Goal: Task Accomplishment & Management: Use online tool/utility

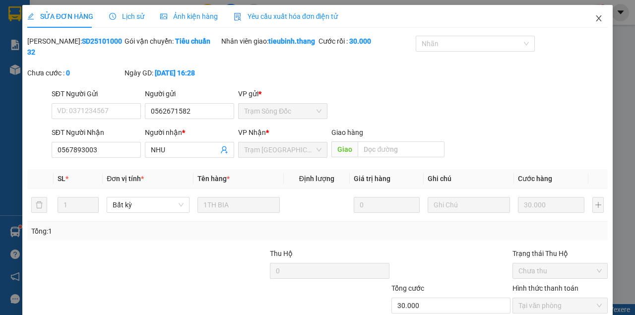
click at [595, 18] on icon "close" at bounding box center [599, 18] width 8 height 8
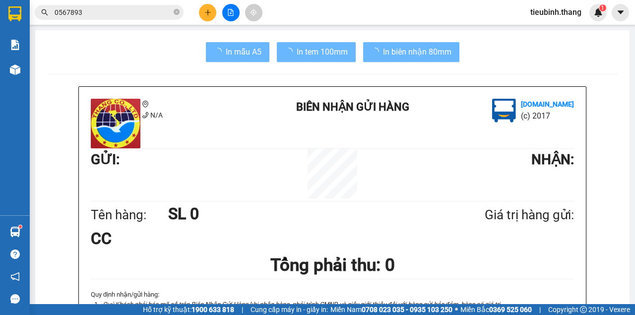
drag, startPoint x: 589, startPoint y: 21, endPoint x: 323, endPoint y: 93, distance: 275.5
click at [589, 21] on div "Kết quả tìm kiếm ( 1 ) Bộ lọc Mã ĐH Trạng thái Món hàng Thu hộ Tổng cước Chưa c…" at bounding box center [317, 12] width 635 height 25
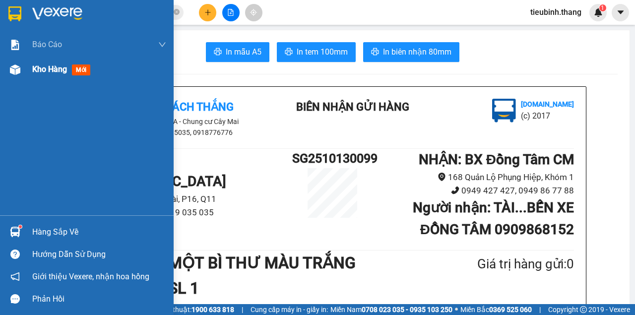
click at [19, 76] on div at bounding box center [14, 69] width 17 height 17
click at [47, 73] on span "Kho hàng" at bounding box center [49, 68] width 35 height 9
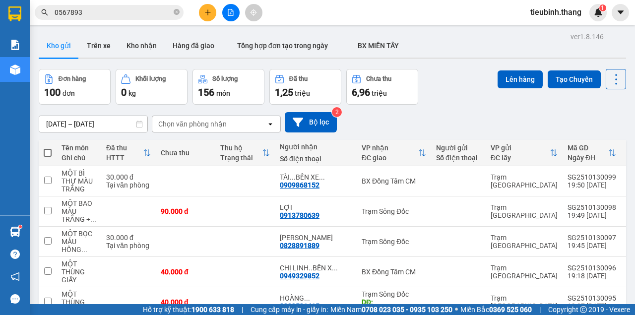
click at [49, 152] on span at bounding box center [48, 153] width 8 height 8
click at [48, 148] on input "checkbox" at bounding box center [48, 148] width 0 height 0
checkbox input "true"
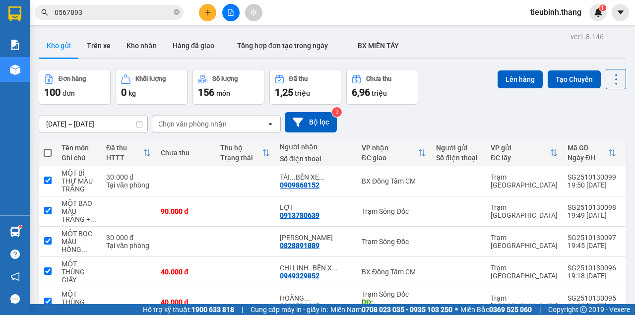
checkbox input "true"
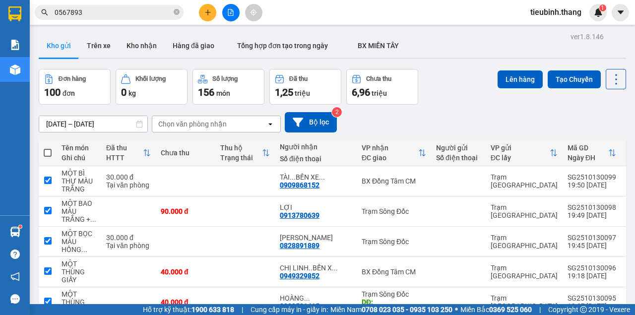
checkbox input "true"
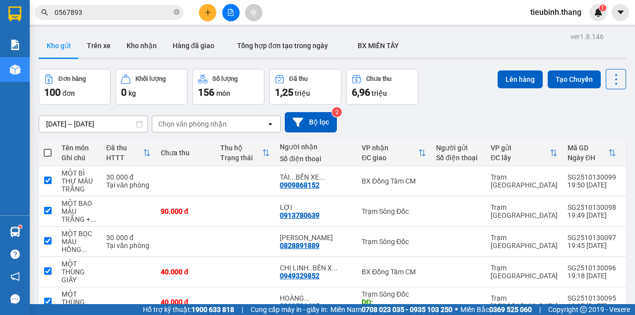
checkbox input "true"
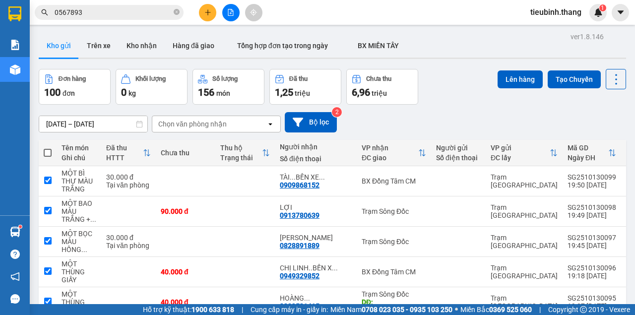
checkbox input "true"
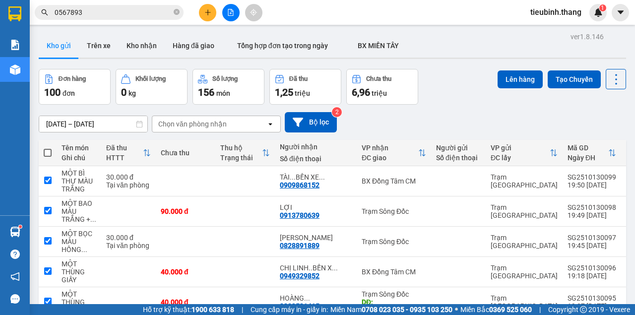
checkbox input "true"
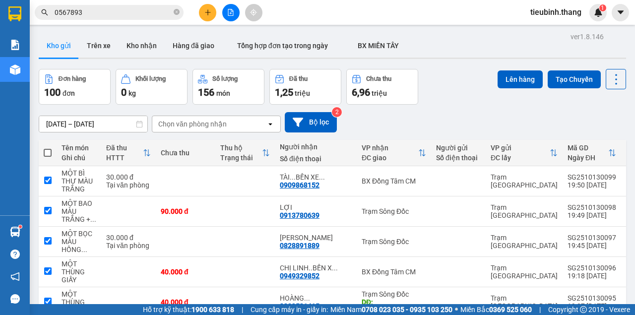
checkbox input "true"
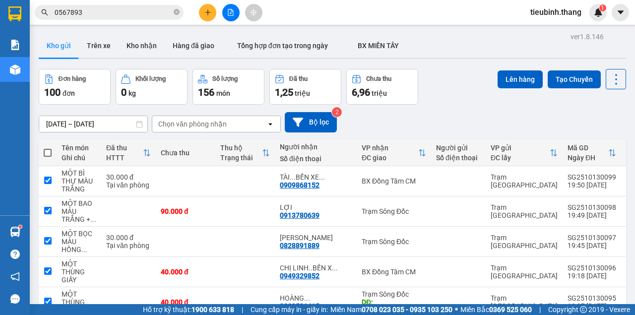
checkbox input "true"
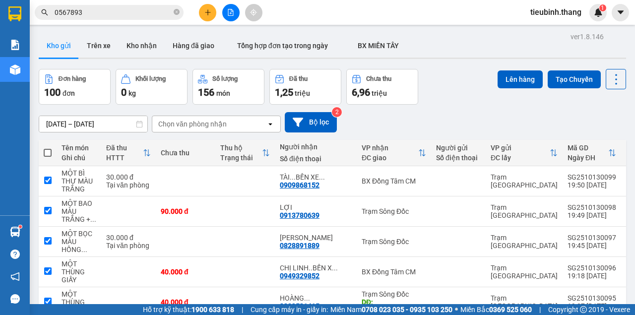
checkbox input "true"
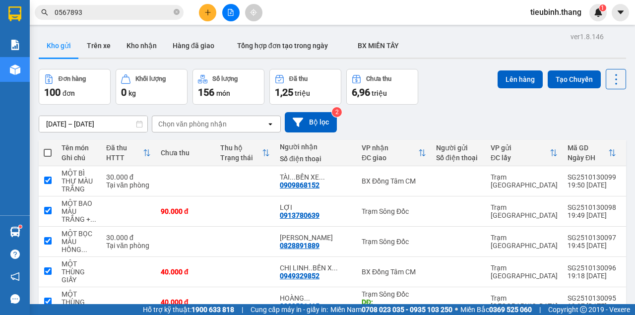
checkbox input "true"
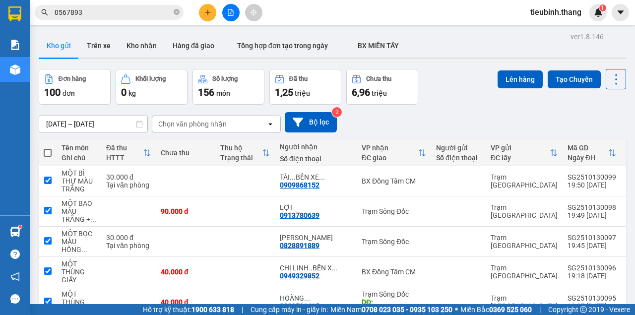
checkbox input "true"
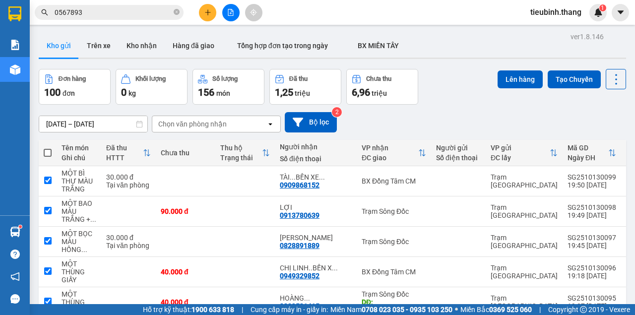
checkbox input "true"
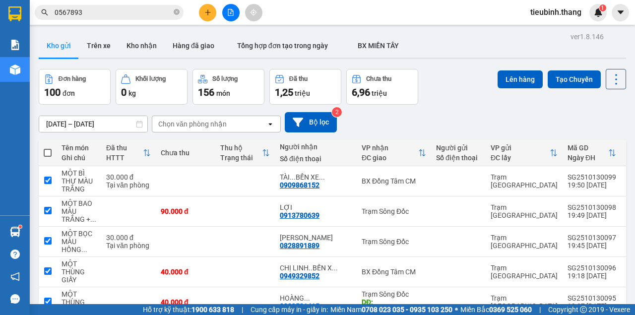
checkbox input "true"
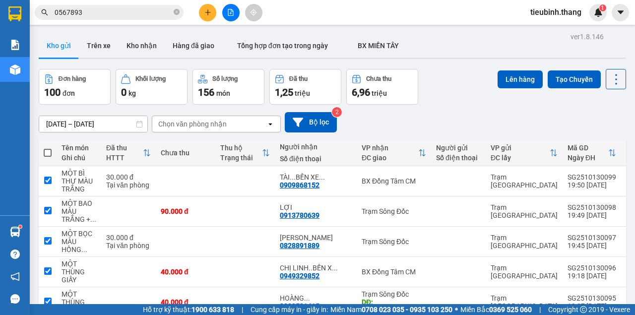
checkbox input "true"
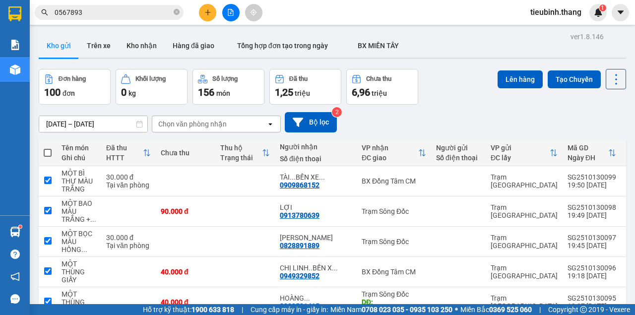
checkbox input "true"
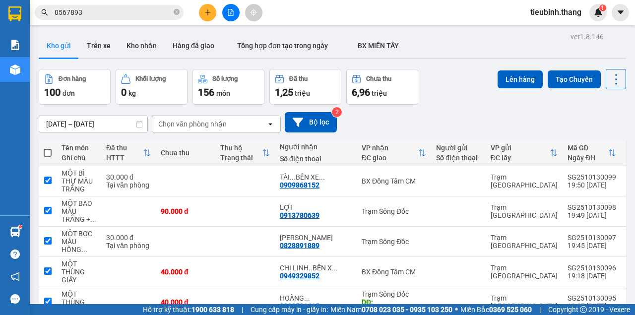
checkbox input "true"
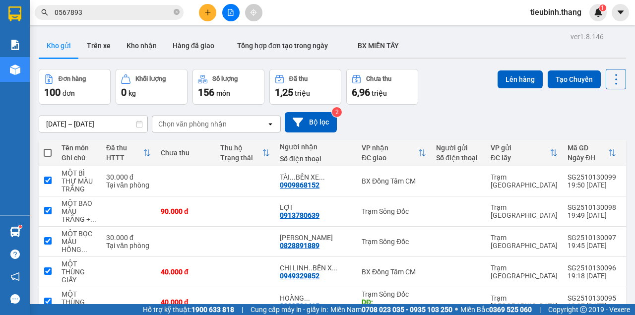
checkbox input "true"
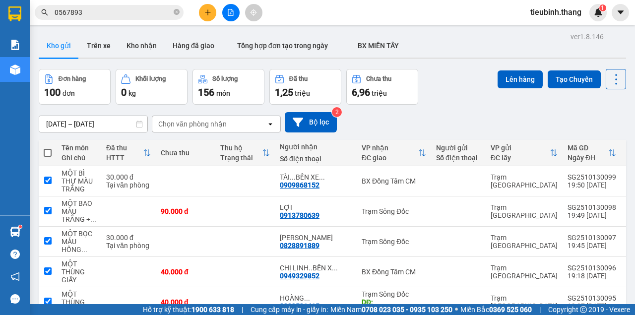
checkbox input "true"
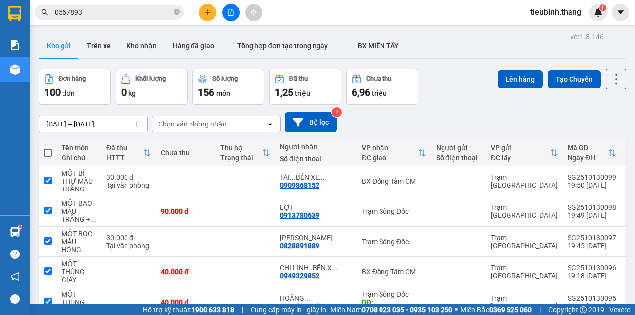
checkbox input "true"
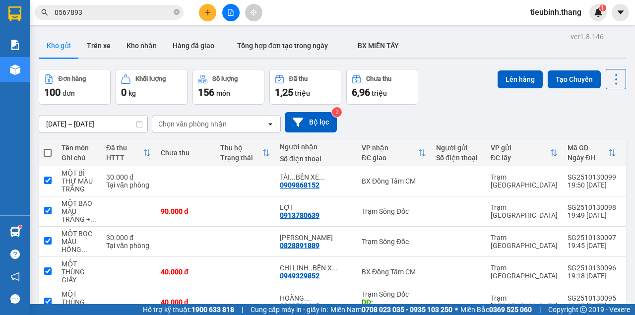
checkbox input "true"
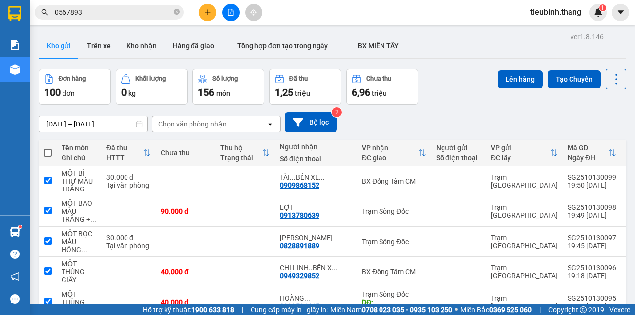
checkbox input "true"
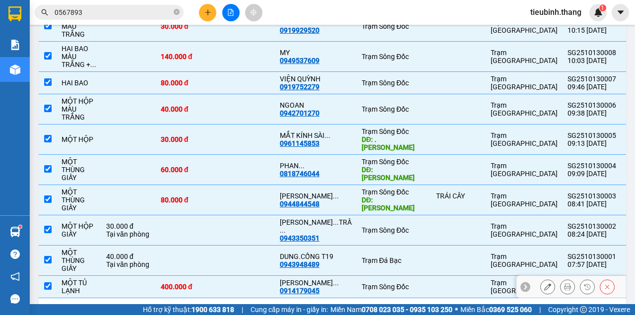
scroll to position [2782, 0]
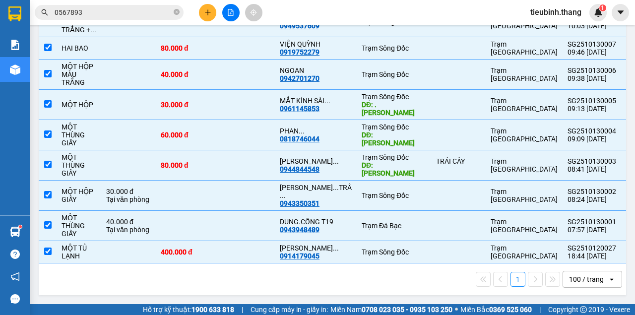
click at [580, 278] on div "100 / trang" at bounding box center [586, 279] width 35 height 10
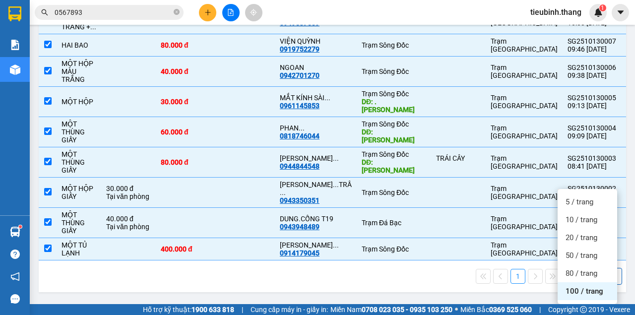
click at [600, 286] on span "100 / trang" at bounding box center [584, 291] width 38 height 10
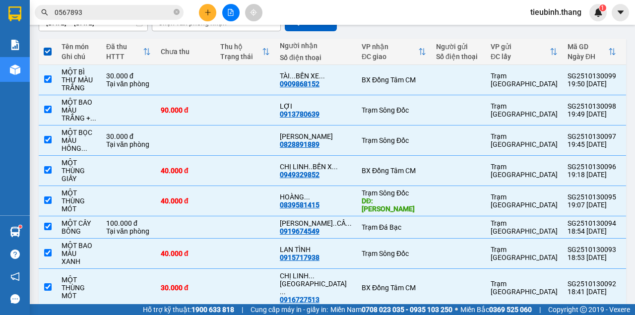
scroll to position [0, 0]
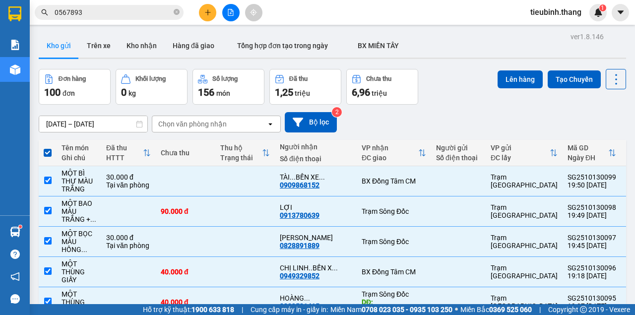
drag, startPoint x: 520, startPoint y: 80, endPoint x: 444, endPoint y: 110, distance: 82.0
click at [520, 80] on button "Lên hàng" at bounding box center [519, 79] width 45 height 18
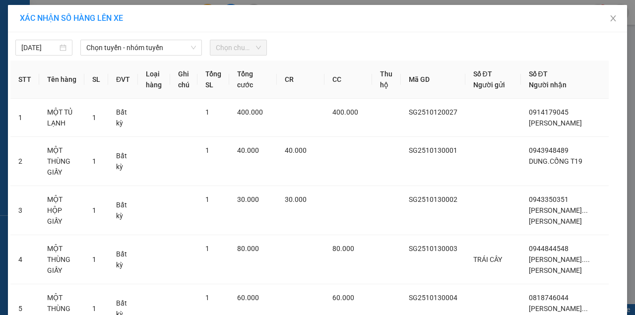
drag, startPoint x: 159, startPoint y: 47, endPoint x: 153, endPoint y: 57, distance: 11.8
click at [155, 55] on span "Chọn tuyến - nhóm tuyến" at bounding box center [141, 47] width 110 height 15
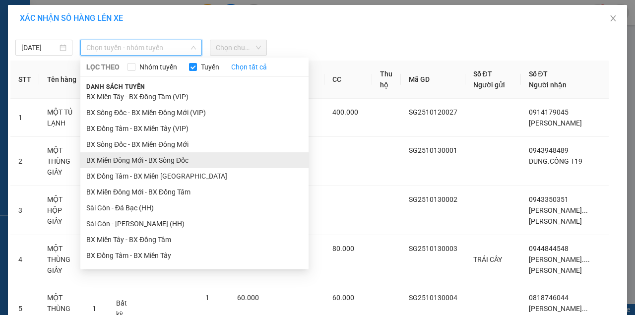
scroll to position [33, 0]
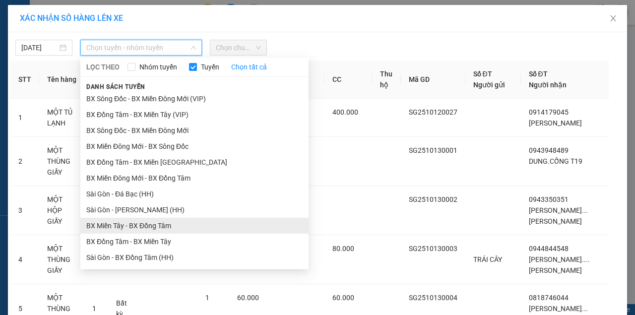
click at [124, 227] on li "BX Miền Tây - BX Đồng Tâm" at bounding box center [194, 226] width 228 height 16
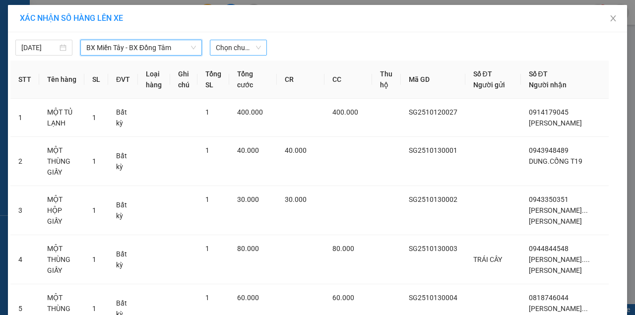
click at [243, 52] on span "Chọn chuyến" at bounding box center [238, 47] width 45 height 15
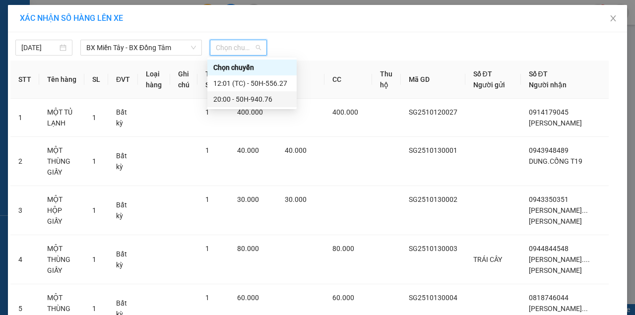
click at [237, 98] on div "20:00 - 50H-940.76" at bounding box center [251, 99] width 77 height 11
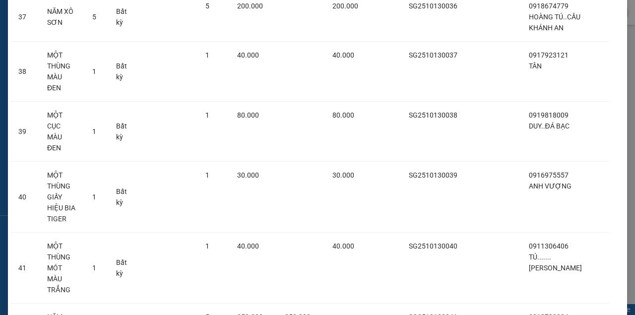
scroll to position [4417, 0]
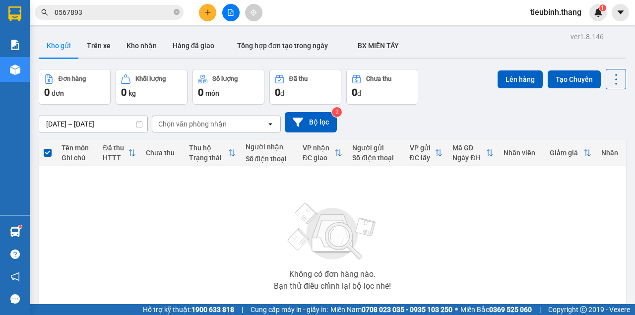
click at [231, 16] on button at bounding box center [230, 12] width 17 height 17
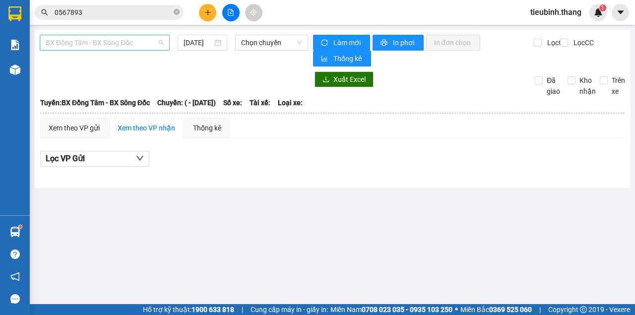
click at [112, 41] on span "BX Đồng Tâm - BX Sông Đốc" at bounding box center [105, 42] width 118 height 15
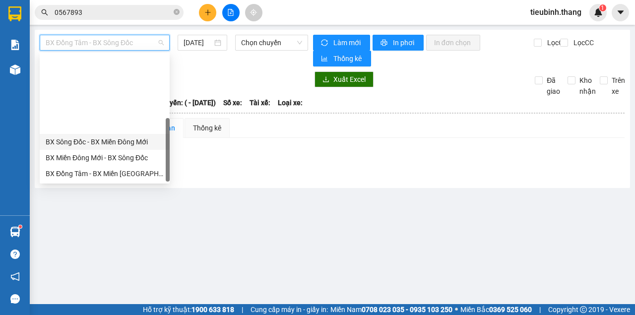
scroll to position [95, 0]
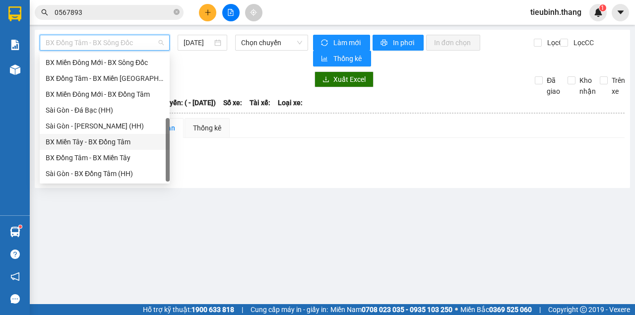
click at [111, 146] on div "BX Miền Tây - BX Đồng Tâm" at bounding box center [105, 141] width 118 height 11
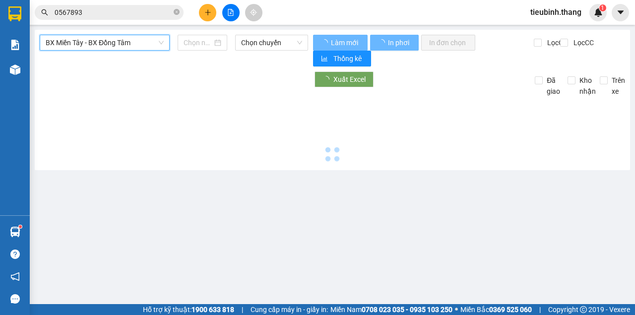
type input "[DATE]"
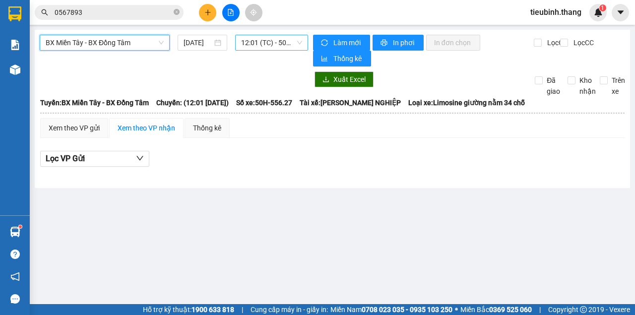
drag, startPoint x: 267, startPoint y: 42, endPoint x: 268, endPoint y: 50, distance: 7.5
click at [268, 42] on span "12:01 (TC) - 50H-556.27" at bounding box center [271, 42] width 61 height 15
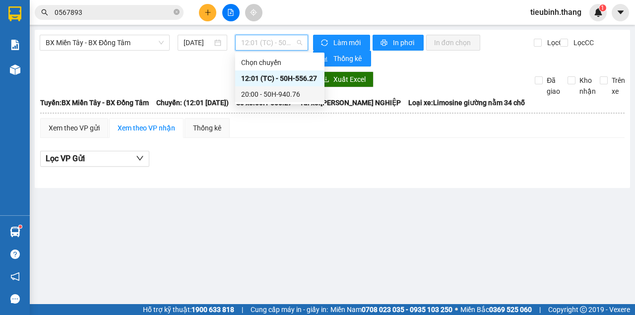
click at [263, 98] on div "20:00 - 50H-940.76" at bounding box center [279, 94] width 77 height 11
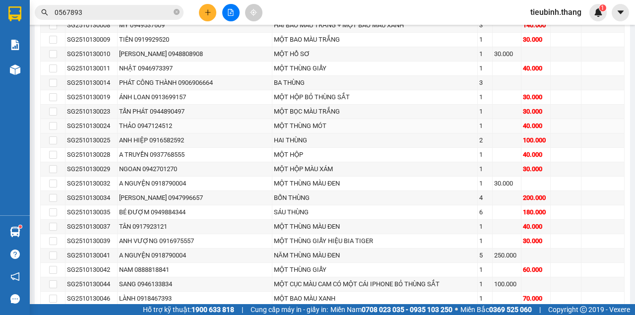
scroll to position [1223, 0]
